Goal: Find contact information: Find contact information

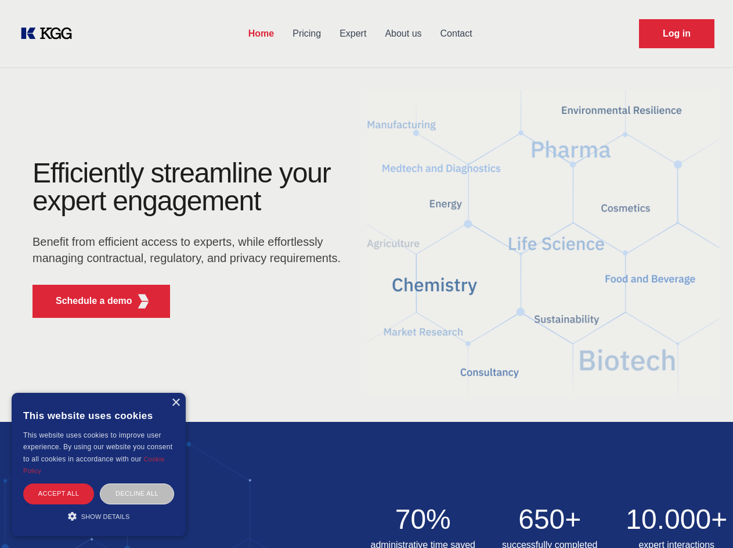
click at [366, 273] on div "Efficiently streamline your expert engagement Benefit from efficient access to …" at bounding box center [190, 243] width 353 height 168
click at [87, 301] on p "Schedule a demo" at bounding box center [94, 301] width 77 height 14
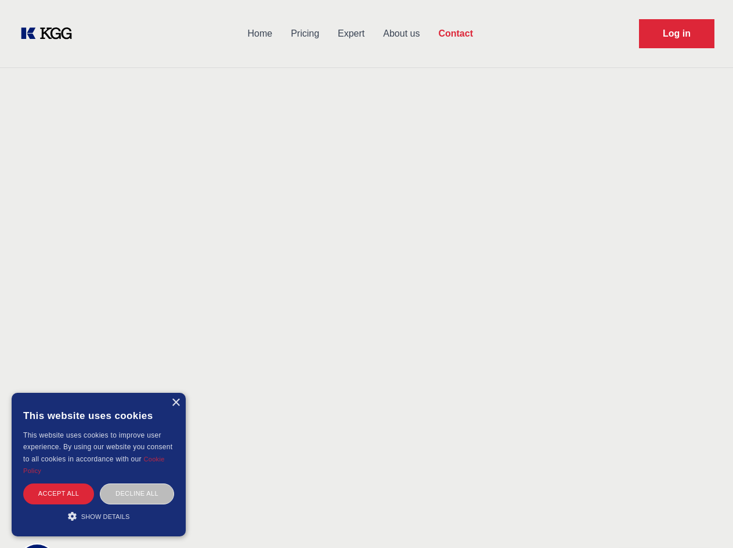
click at [175, 402] on div "× This website uses cookies This website uses cookies to improve user experienc…" at bounding box center [99, 464] width 174 height 143
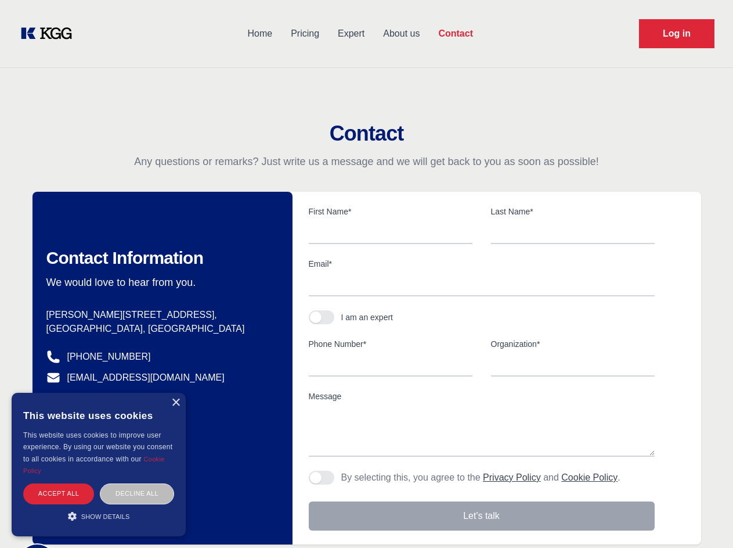
click at [59, 493] on div "Accept all" at bounding box center [58, 493] width 71 height 20
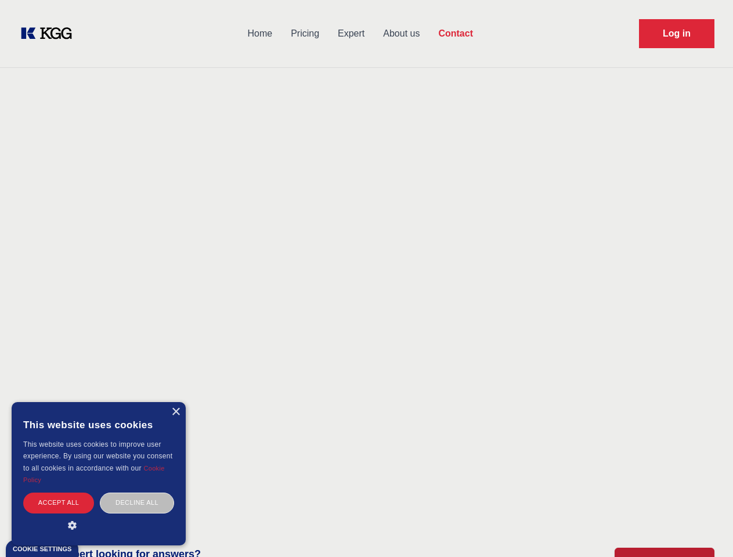
click at [137, 493] on div "Decline all" at bounding box center [137, 503] width 74 height 20
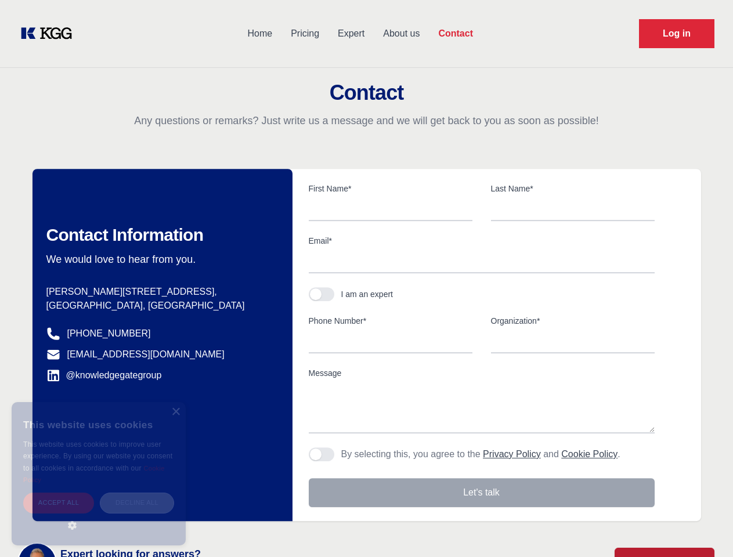
click at [99, 516] on main "Contact Any questions or remarks? Just write us a message and we will get back …" at bounding box center [366, 302] width 733 height 604
